Goal: Check status: Check status

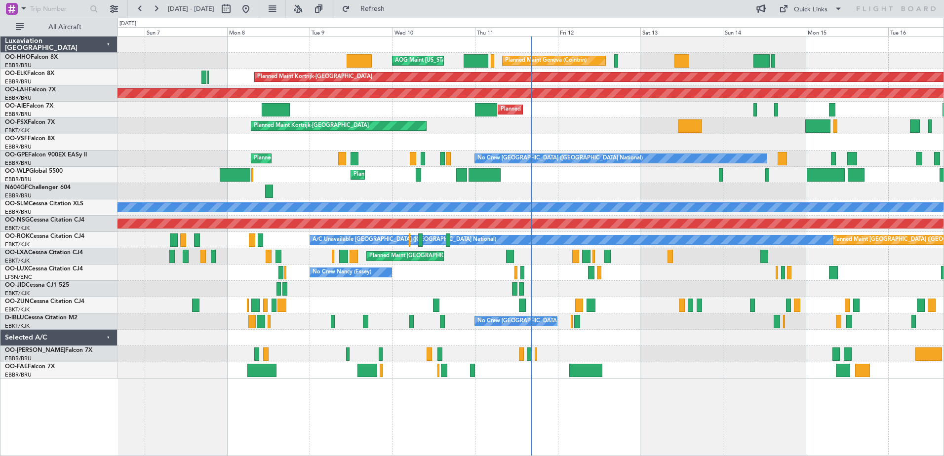
click at [67, 16] on div at bounding box center [53, 10] width 96 height 15
click at [71, 25] on span "All Aircraft" at bounding box center [65, 27] width 79 height 7
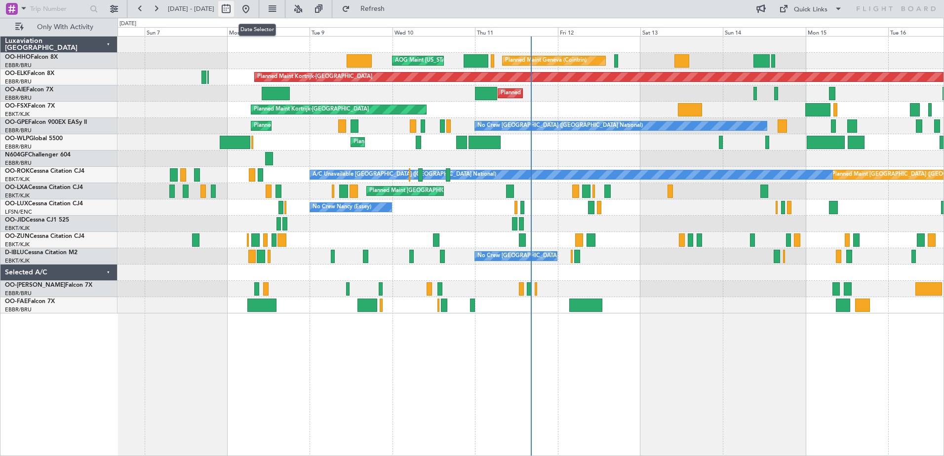
click at [234, 9] on button at bounding box center [226, 9] width 16 height 16
select select "9"
select select "2025"
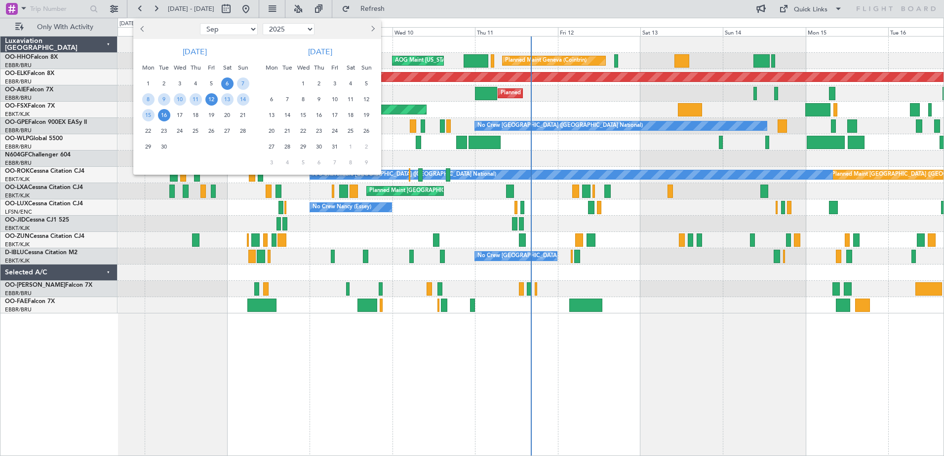
click at [214, 99] on span "12" at bounding box center [211, 99] width 12 height 12
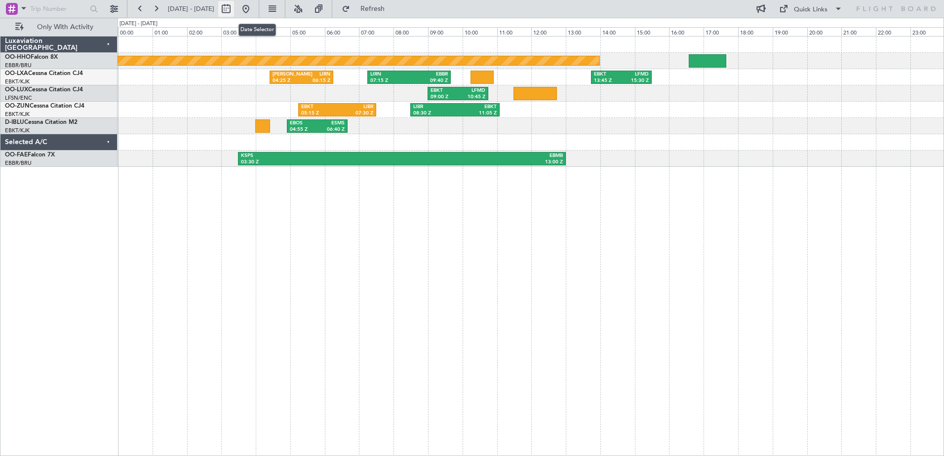
click at [234, 9] on button at bounding box center [226, 9] width 16 height 16
select select "9"
select select "2025"
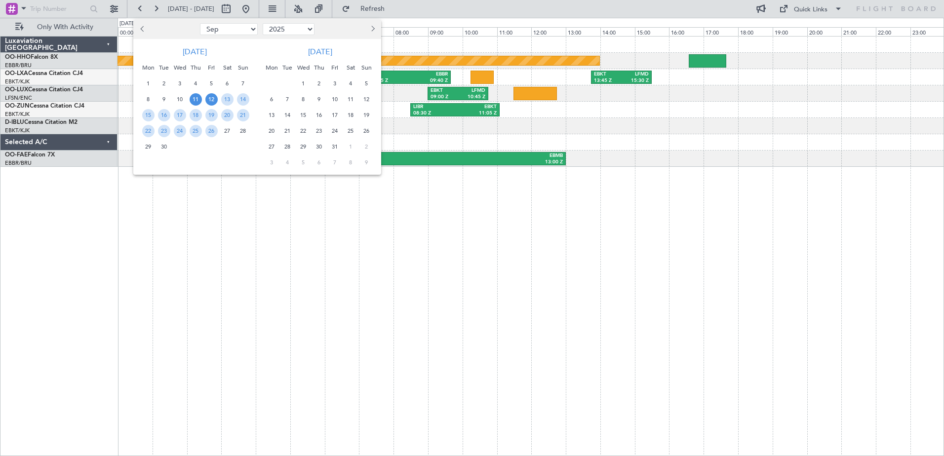
click at [195, 98] on span "11" at bounding box center [196, 99] width 12 height 12
